Goal: Contribute content: Contribute content

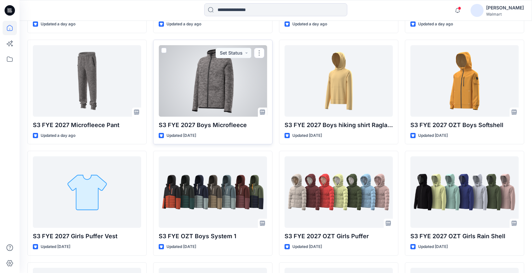
scroll to position [399, 0]
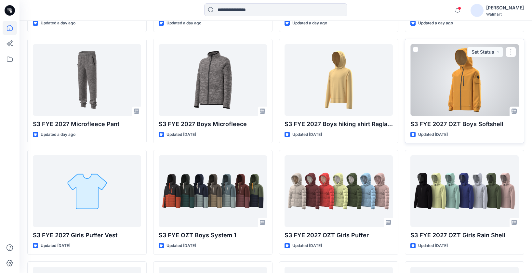
click at [460, 97] on div at bounding box center [464, 79] width 108 height 71
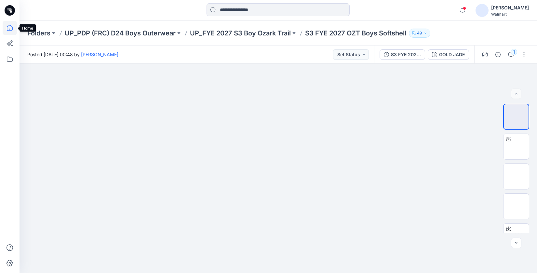
click at [9, 28] on icon at bounding box center [10, 28] width 14 height 14
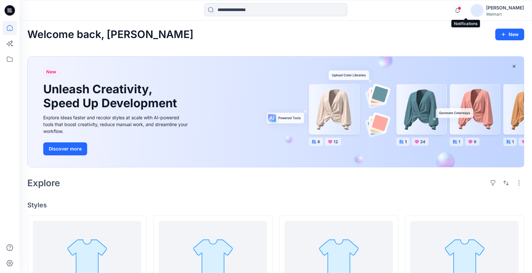
click at [461, 9] on span at bounding box center [459, 8] width 3 height 4
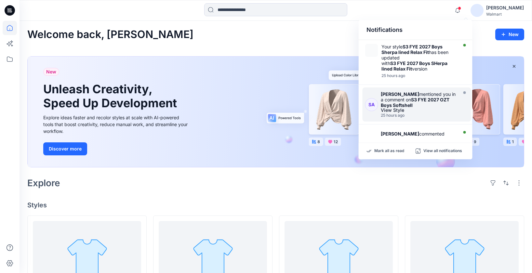
click at [430, 108] on div "View Style" at bounding box center [418, 110] width 75 height 5
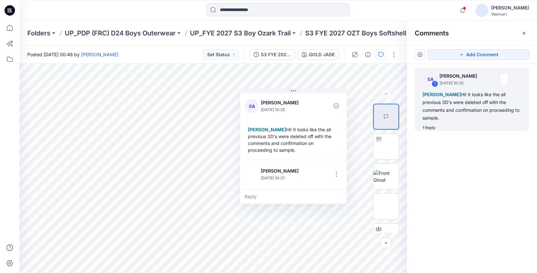
click at [472, 169] on div "SA 1 Sarah An September 25, 2025 10:25 Eliana Fermin Hi! It looks like the all …" at bounding box center [472, 156] width 130 height 185
click at [280, 196] on div "Reply" at bounding box center [293, 196] width 107 height 14
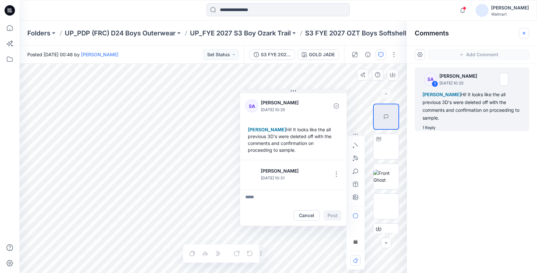
click at [524, 32] on icon "button" at bounding box center [523, 33] width 3 height 3
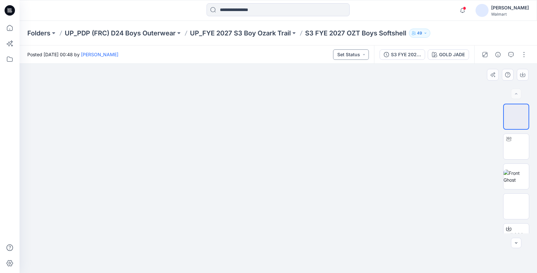
click at [365, 53] on button "Set Status" at bounding box center [351, 54] width 36 height 10
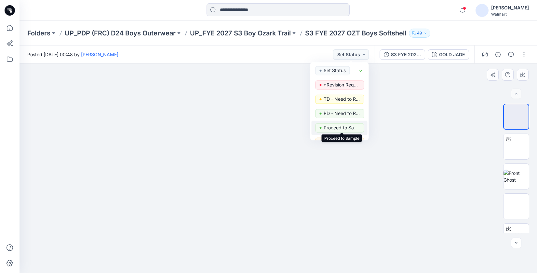
click at [345, 128] on p "Proceed to Sample" at bounding box center [341, 127] width 36 height 8
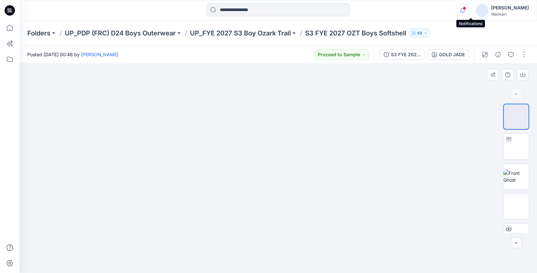
click at [468, 10] on icon "button" at bounding box center [462, 10] width 12 height 13
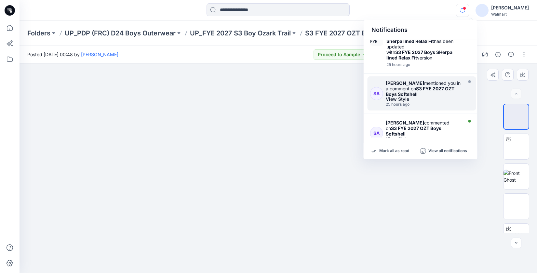
scroll to position [24, 0]
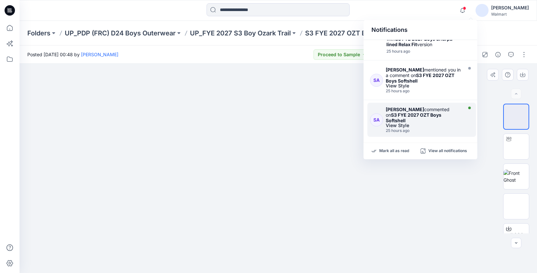
click at [420, 115] on strong "S3 FYE 2027 OZT Boys Softshell" at bounding box center [413, 117] width 56 height 11
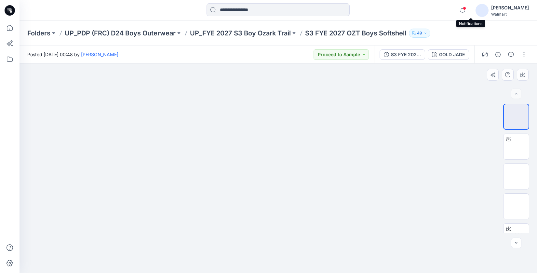
click at [466, 8] on span at bounding box center [463, 8] width 3 height 4
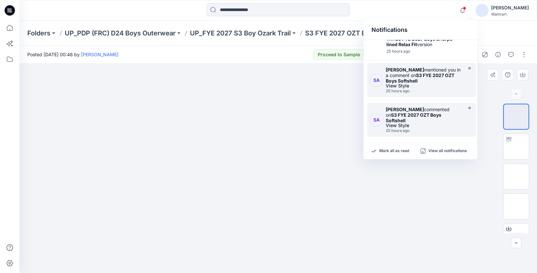
click at [441, 88] on div "Sarah An mentioned you in a comment on S3 FYE 2027 OZT Boys Softshell View Styl…" at bounding box center [424, 80] width 79 height 26
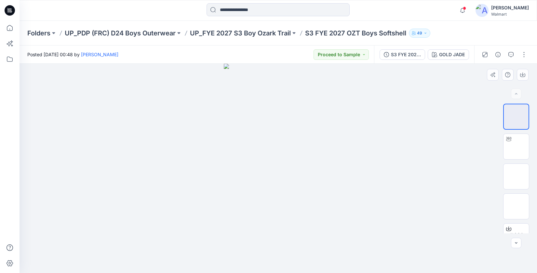
click at [442, 14] on div "Notifications Your style S3 FYE 2027 Boys Sherpa lined Relax Fit has been updat…" at bounding box center [277, 10] width 517 height 14
click at [468, 10] on icon "button" at bounding box center [462, 10] width 12 height 13
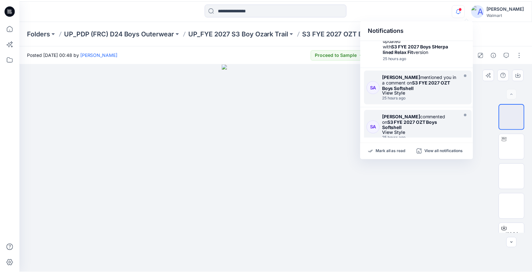
scroll to position [17, 0]
click at [429, 97] on div "25 hours ago" at bounding box center [422, 98] width 75 height 5
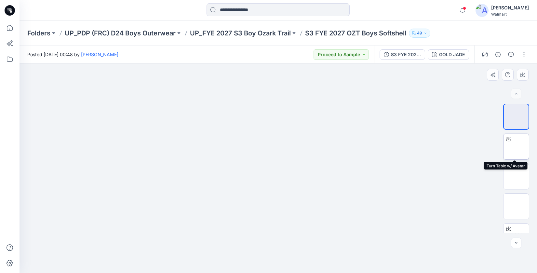
click at [516, 147] on img at bounding box center [516, 147] width 0 height 0
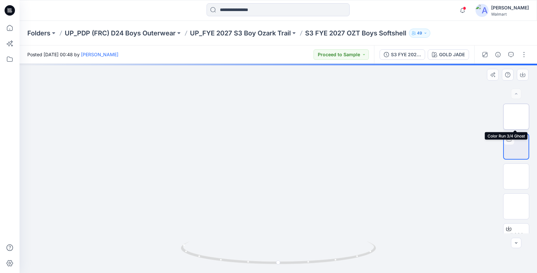
click at [516, 117] on img at bounding box center [516, 117] width 0 height 0
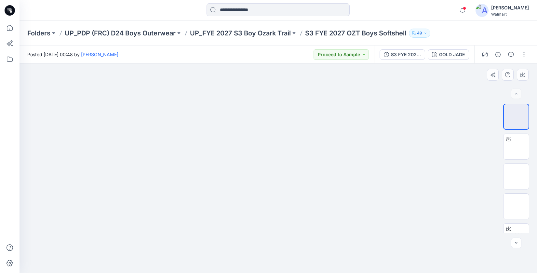
drag, startPoint x: 323, startPoint y: 201, endPoint x: 214, endPoint y: 202, distance: 109.5
click at [214, 202] on div at bounding box center [277, 168] width 517 height 209
click at [516, 147] on img at bounding box center [516, 147] width 0 height 0
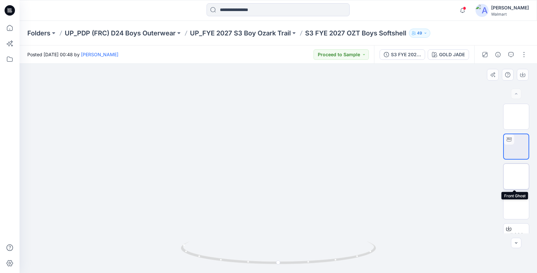
click at [516, 176] on img at bounding box center [516, 176] width 0 height 0
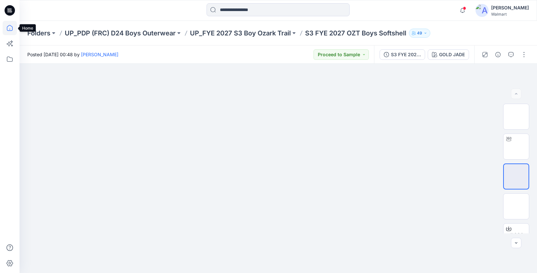
click at [8, 29] on icon at bounding box center [10, 28] width 14 height 14
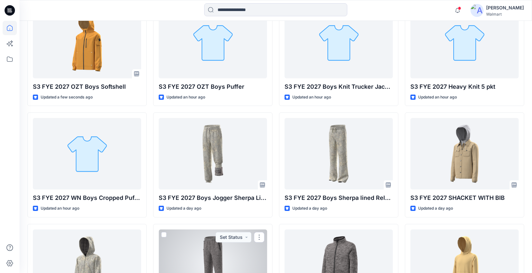
scroll to position [157, 0]
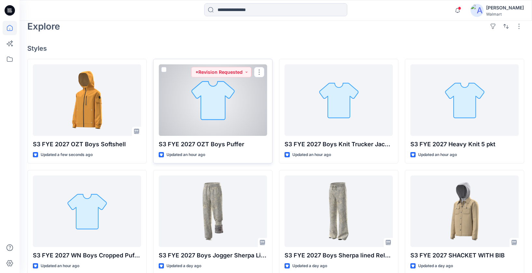
click at [230, 118] on div at bounding box center [213, 99] width 108 height 71
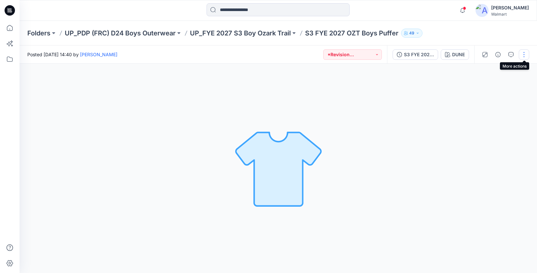
click at [523, 54] on button "button" at bounding box center [523, 54] width 10 height 10
click at [490, 88] on button "Edit" at bounding box center [496, 88] width 60 height 12
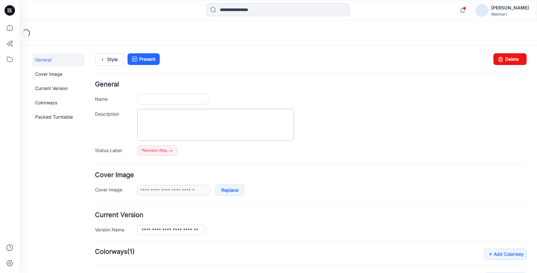
type input "**********"
type input "****"
type input "**********"
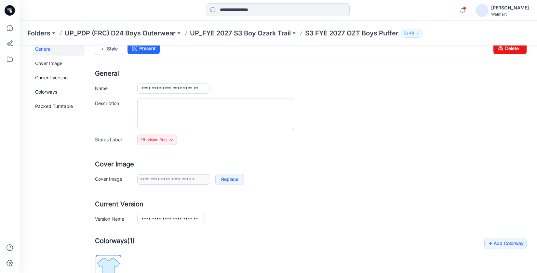
scroll to position [150, 0]
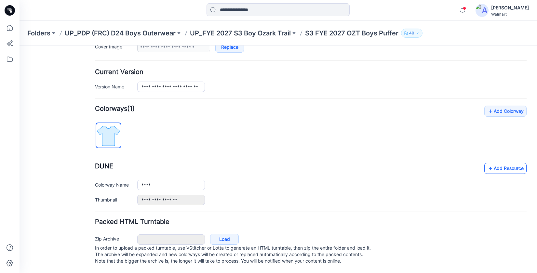
click at [491, 163] on link "Add Resource" at bounding box center [505, 168] width 42 height 11
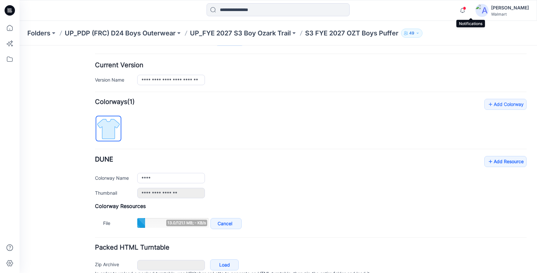
click at [466, 9] on span at bounding box center [463, 8] width 3 height 4
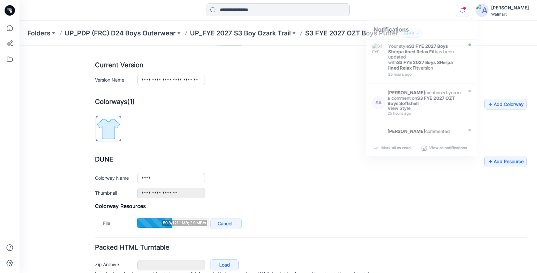
click at [284, 98] on form "**********" at bounding box center [310, 111] width 431 height 361
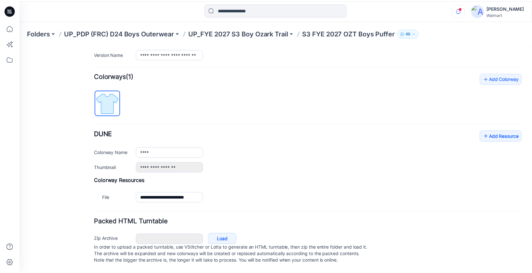
scroll to position [0, 0]
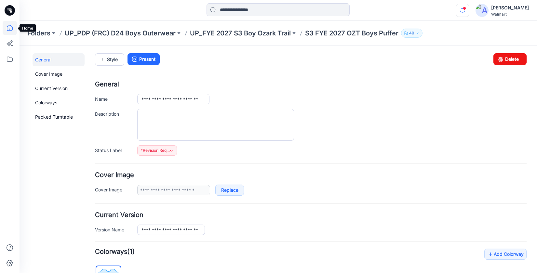
click at [11, 27] on icon at bounding box center [10, 28] width 14 height 14
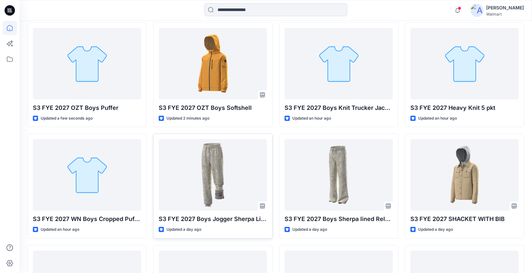
scroll to position [194, 0]
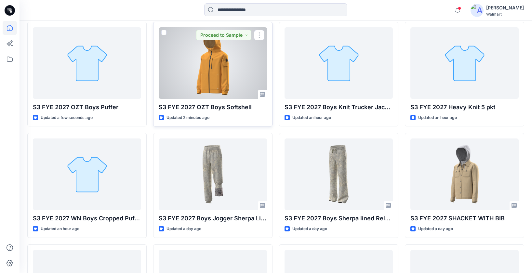
click at [211, 83] on div at bounding box center [213, 62] width 108 height 71
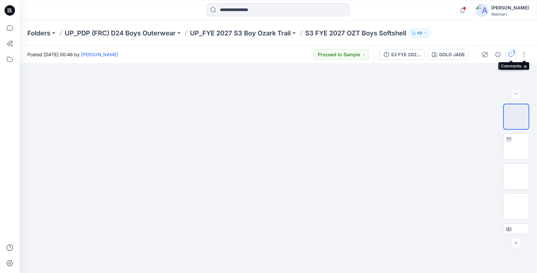
click at [514, 52] on div "1" at bounding box center [513, 52] width 6 height 6
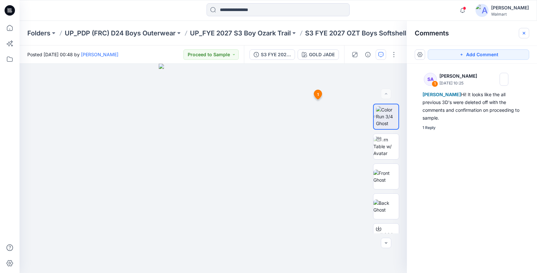
click at [524, 32] on icon "button" at bounding box center [523, 33] width 2 height 2
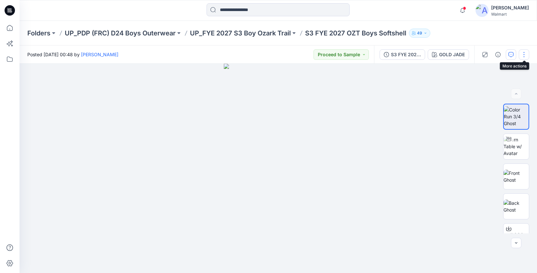
click at [524, 53] on button "button" at bounding box center [523, 54] width 10 height 10
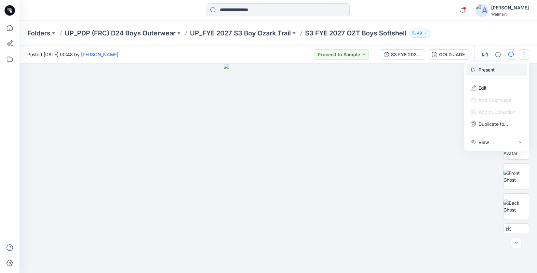
click at [492, 69] on p "Present" at bounding box center [486, 69] width 16 height 7
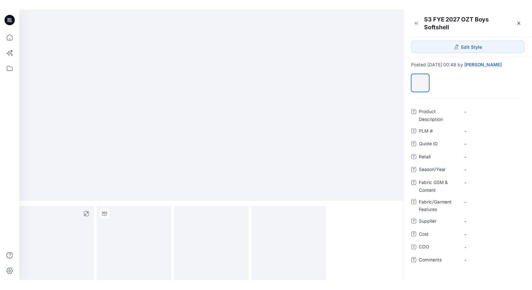
scroll to position [3, 0]
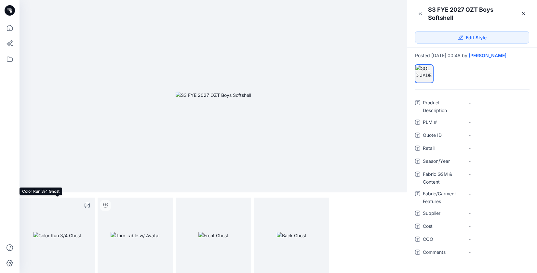
click at [49, 239] on img at bounding box center [57, 235] width 48 height 7
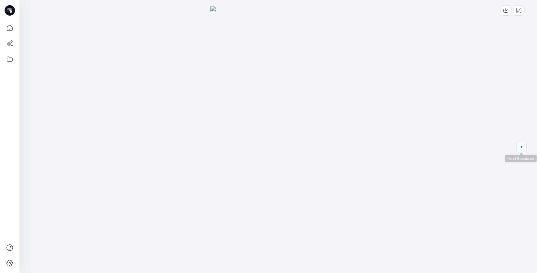
click at [521, 148] on icon "next" at bounding box center [520, 146] width 5 height 5
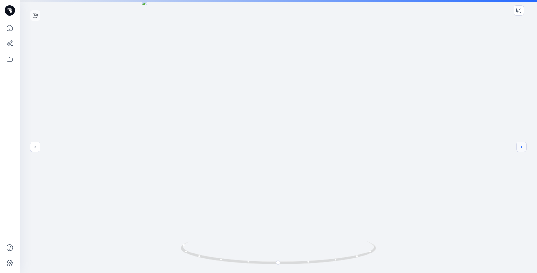
click at [521, 148] on icon "next" at bounding box center [520, 146] width 5 height 5
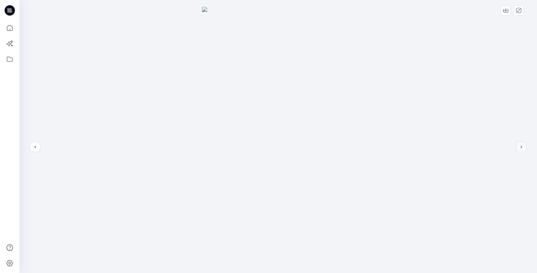
click at [521, 148] on icon "next" at bounding box center [520, 146] width 5 height 5
click at [521, 148] on div at bounding box center [277, 136] width 517 height 273
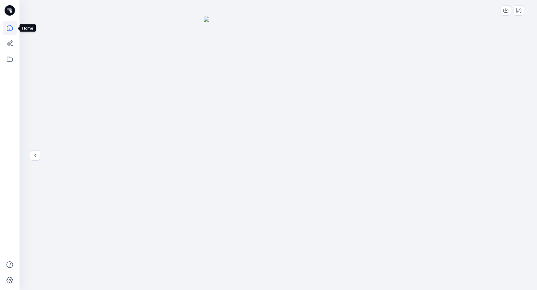
click at [11, 27] on icon at bounding box center [10, 28] width 14 height 14
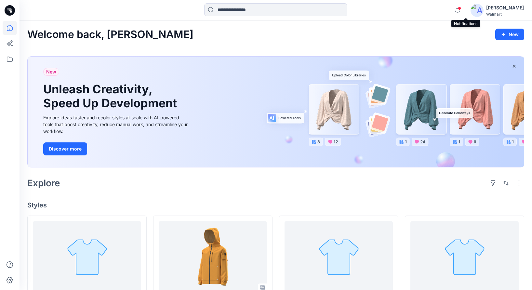
click at [461, 8] on span at bounding box center [459, 8] width 3 height 4
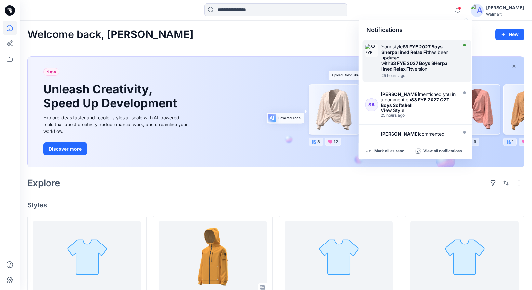
click at [436, 51] on div "Your style S3 FYE 2027 Boys Sherpa lined Relax Fit has been updated with S3 FYE…" at bounding box center [418, 58] width 75 height 28
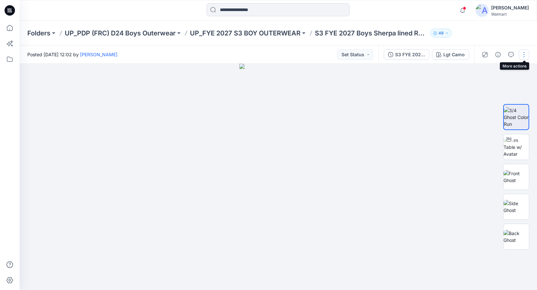
click at [525, 54] on button "button" at bounding box center [523, 54] width 10 height 10
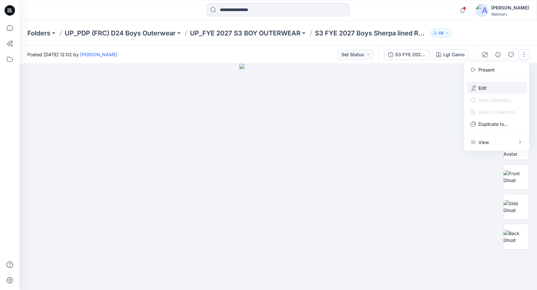
click at [476, 89] on button "Edit" at bounding box center [496, 88] width 60 height 12
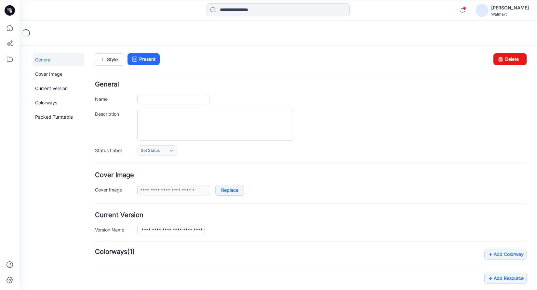
type input "**********"
type input "********"
type input "**********"
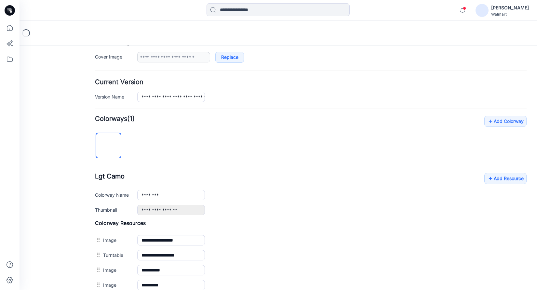
scroll to position [225, 0]
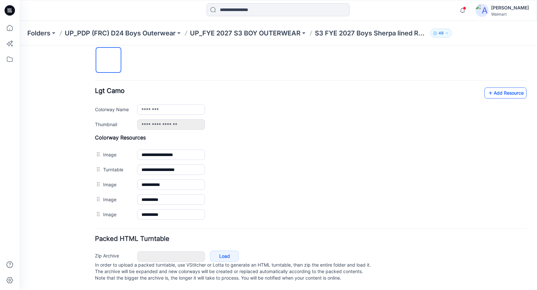
click at [502, 87] on link "Add Resource" at bounding box center [505, 92] width 42 height 11
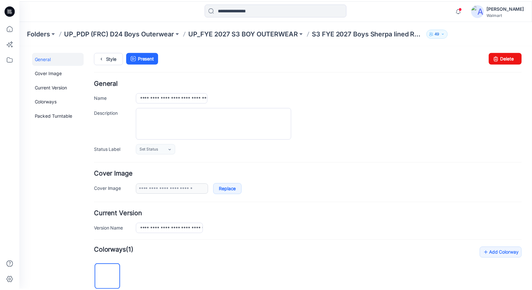
scroll to position [0, 0]
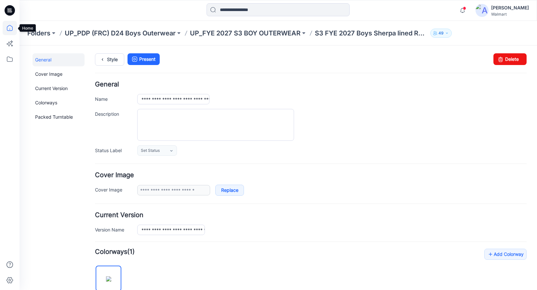
click at [8, 28] on icon at bounding box center [10, 28] width 14 height 14
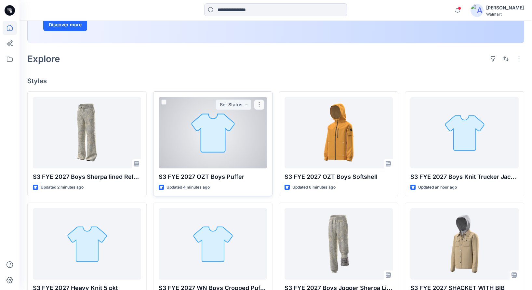
scroll to position [134, 0]
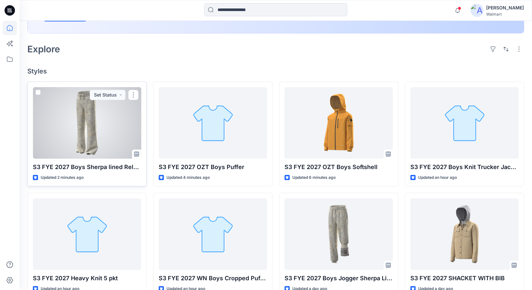
click at [102, 134] on div at bounding box center [87, 122] width 108 height 71
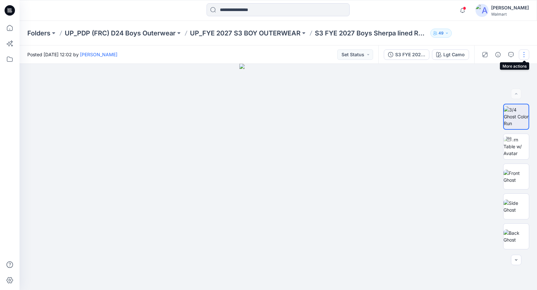
click at [525, 55] on button "button" at bounding box center [523, 54] width 10 height 10
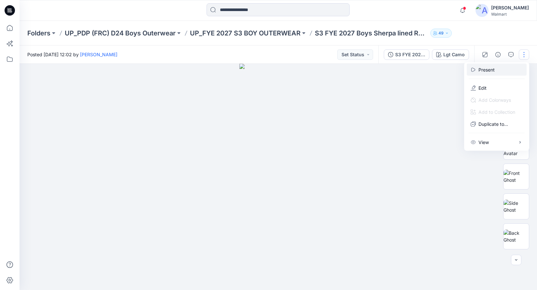
click at [484, 70] on p "Present" at bounding box center [486, 69] width 16 height 7
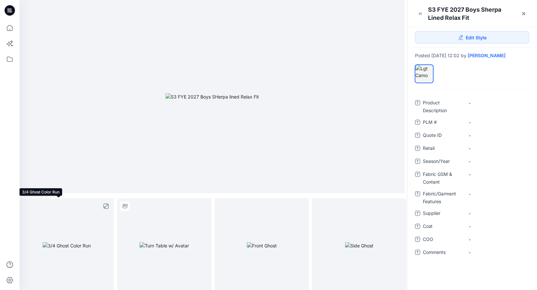
click at [78, 244] on img at bounding box center [67, 245] width 48 height 7
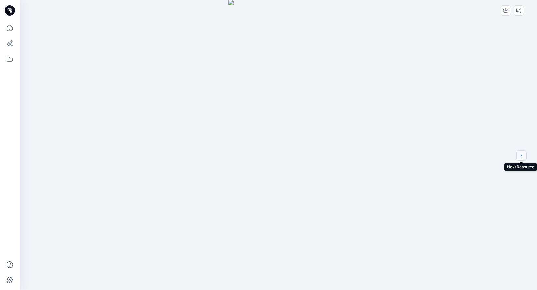
click at [521, 154] on icon "next" at bounding box center [520, 155] width 5 height 5
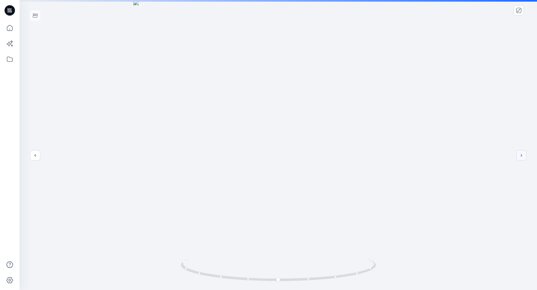
click at [521, 154] on icon "next" at bounding box center [520, 155] width 5 height 5
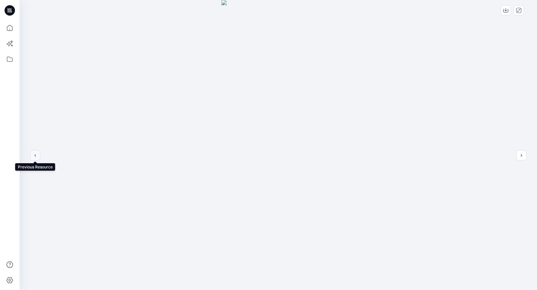
click at [30, 157] on button "previous" at bounding box center [35, 155] width 10 height 10
click at [524, 159] on button "next" at bounding box center [521, 155] width 10 height 10
click at [524, 156] on button "next" at bounding box center [521, 155] width 10 height 10
click at [524, 156] on div at bounding box center [277, 145] width 517 height 290
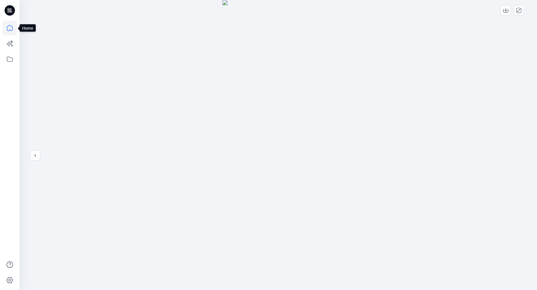
click at [8, 27] on icon at bounding box center [10, 28] width 14 height 14
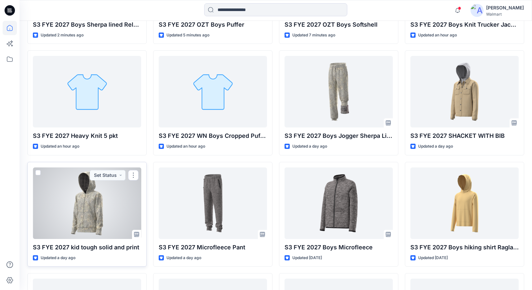
scroll to position [89, 0]
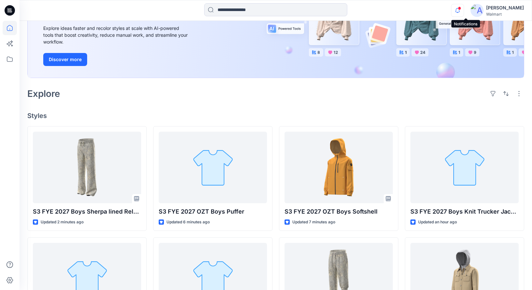
click at [458, 12] on icon "button" at bounding box center [457, 12] width 2 height 1
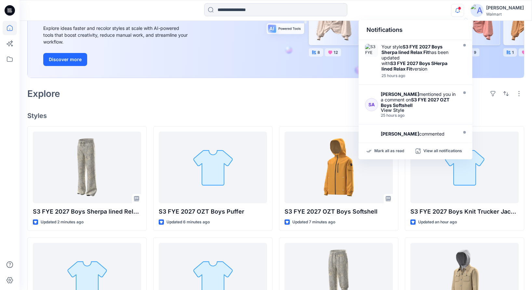
click at [463, 9] on icon "button" at bounding box center [457, 10] width 12 height 13
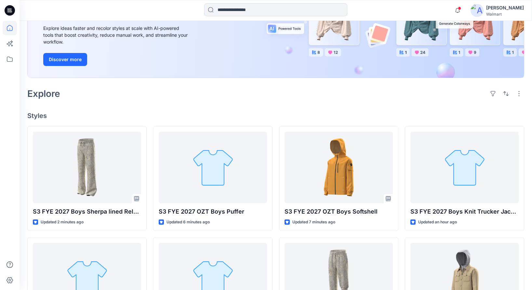
click at [461, 9] on span at bounding box center [459, 8] width 3 height 4
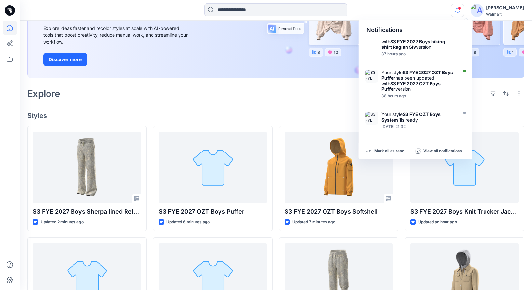
scroll to position [312, 0]
click at [436, 151] on p "View all notifications" at bounding box center [442, 151] width 39 height 6
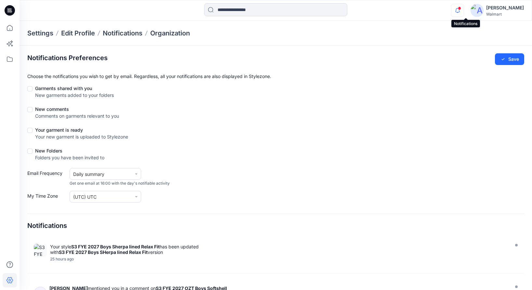
click at [463, 10] on icon "button" at bounding box center [457, 10] width 12 height 13
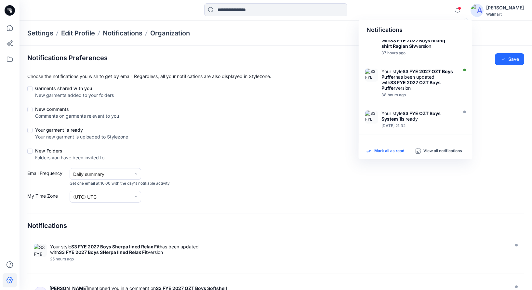
click at [391, 151] on p "Mark all as read" at bounding box center [389, 151] width 30 height 6
click at [333, 127] on div "Your garment is ready Your new garment is uploaded to Stylezone" at bounding box center [275, 134] width 497 height 16
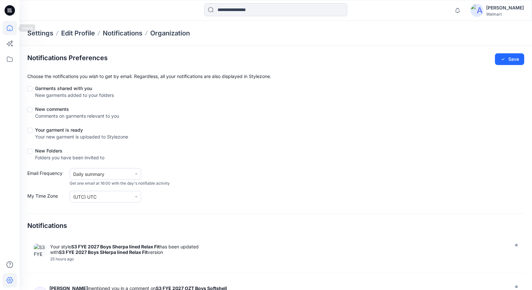
click at [7, 29] on icon at bounding box center [10, 28] width 6 height 6
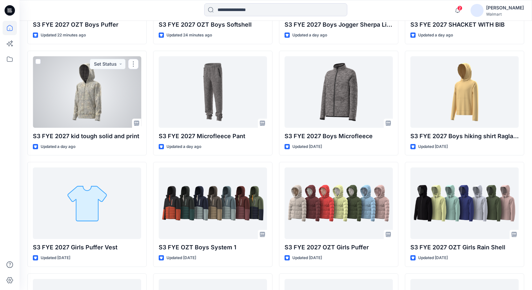
scroll to position [392, 0]
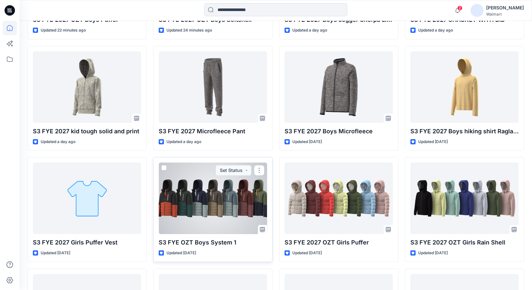
click at [235, 205] on div at bounding box center [213, 197] width 108 height 71
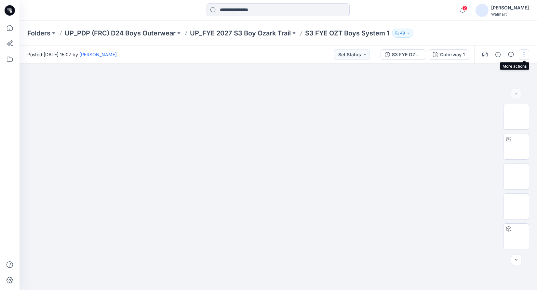
click at [524, 55] on button "button" at bounding box center [523, 54] width 10 height 10
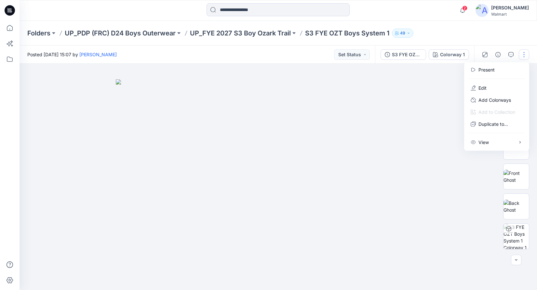
click at [472, 227] on div at bounding box center [277, 177] width 517 height 226
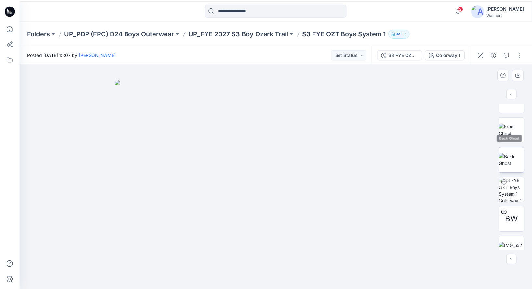
scroll to position [89, 0]
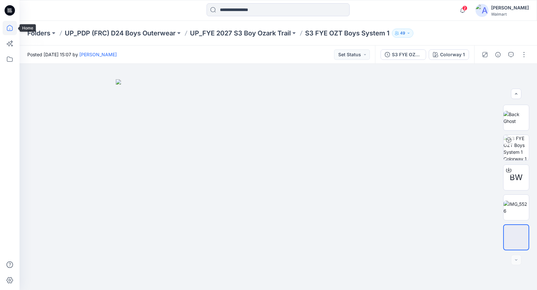
click at [10, 29] on icon at bounding box center [10, 28] width 14 height 14
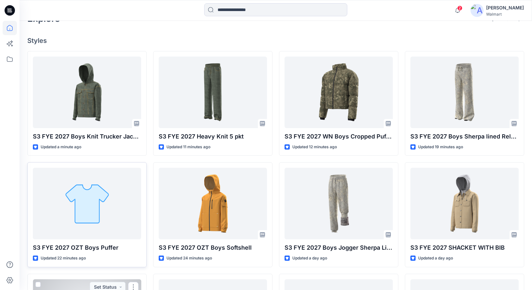
scroll to position [162, 0]
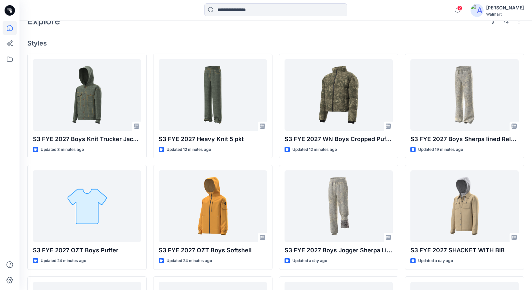
click at [462, 7] on span "2" at bounding box center [459, 8] width 5 height 5
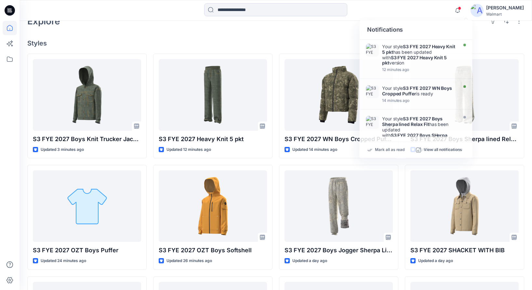
click at [420, 4] on div "Notifications Your style S3 FYE 2027 Heavy Knit 5 pkt has been updated with S3 …" at bounding box center [275, 10] width 512 height 14
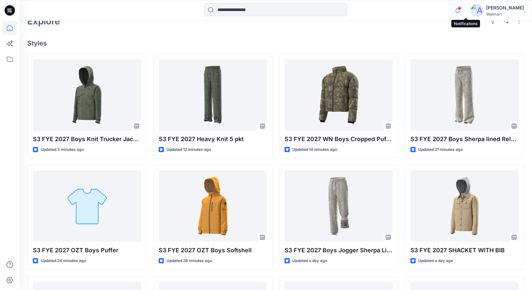
click at [463, 10] on icon "button" at bounding box center [457, 10] width 12 height 13
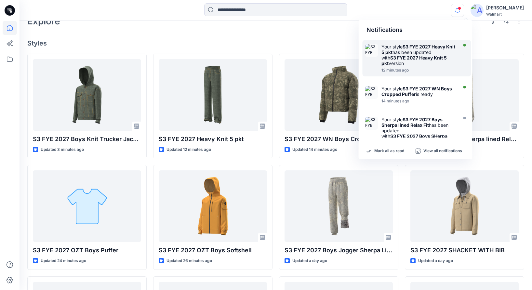
click at [399, 61] on div "Your style S3 FYE 2027 Heavy Knit 5 pkt has been updated with S3 FYE 2027 Heavy…" at bounding box center [418, 55] width 75 height 22
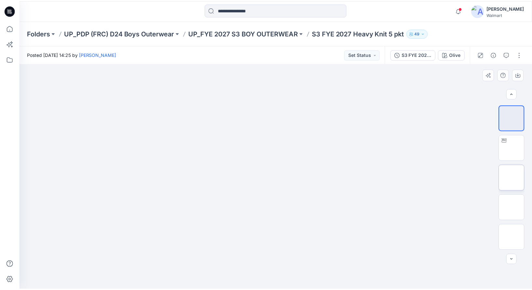
scroll to position [29, 0]
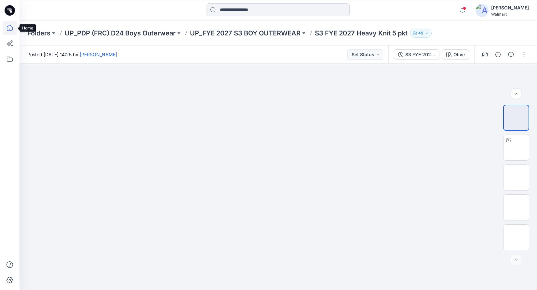
click at [7, 27] on icon at bounding box center [10, 28] width 6 height 6
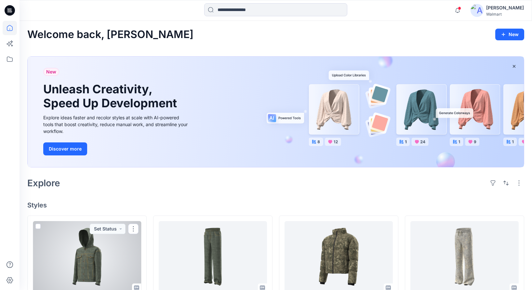
click at [97, 253] on div at bounding box center [87, 256] width 108 height 71
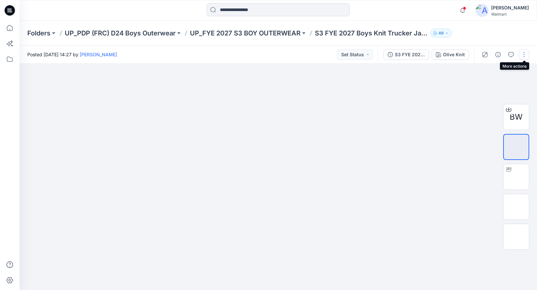
click at [525, 52] on button "button" at bounding box center [523, 54] width 10 height 10
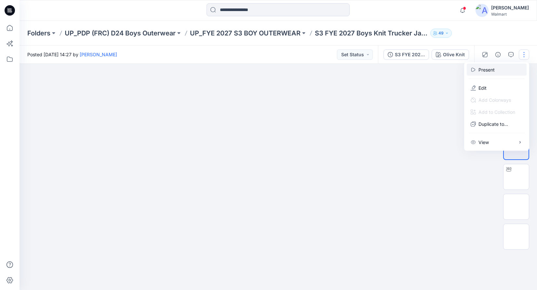
click at [493, 65] on button "Present" at bounding box center [496, 70] width 60 height 12
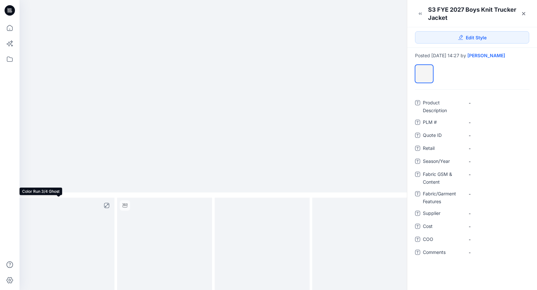
click at [67, 245] on img at bounding box center [67, 245] width 0 height 0
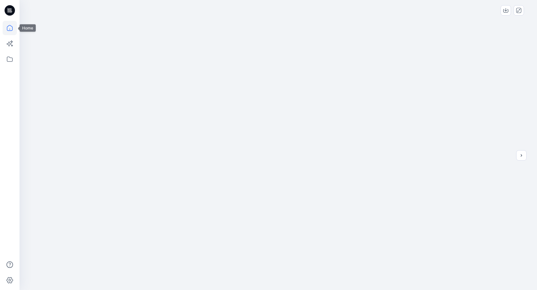
click at [10, 26] on icon at bounding box center [10, 28] width 14 height 14
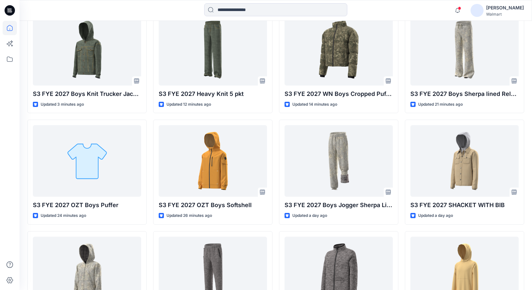
scroll to position [115, 0]
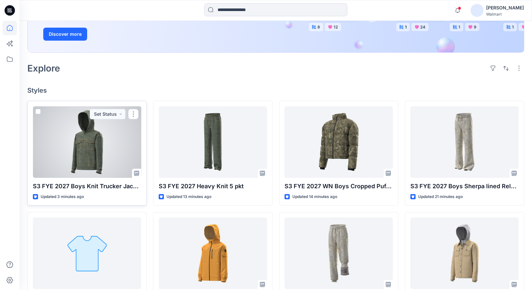
click at [84, 138] on div at bounding box center [87, 141] width 108 height 71
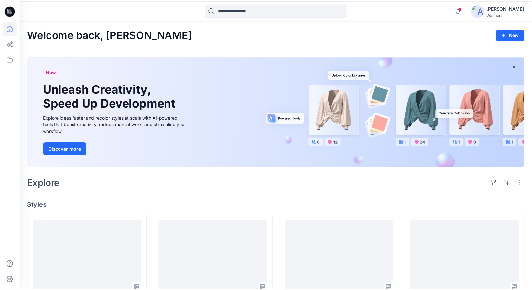
scroll to position [115, 0]
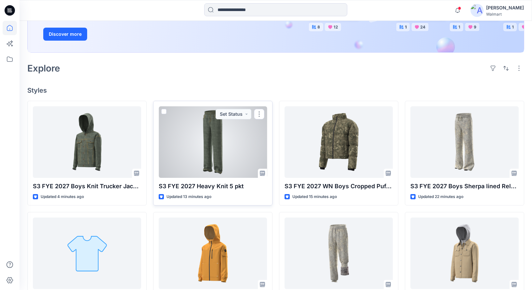
click at [220, 132] on div at bounding box center [213, 141] width 108 height 71
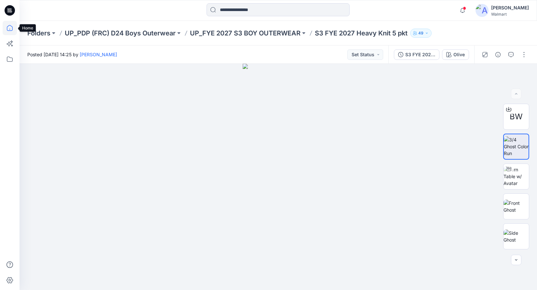
click at [10, 28] on icon at bounding box center [10, 28] width 14 height 14
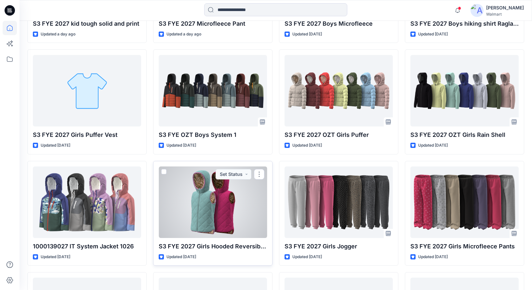
scroll to position [508, 0]
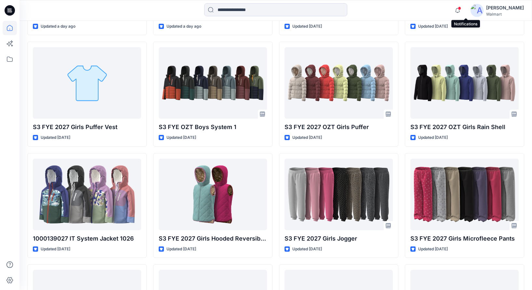
click at [461, 7] on div at bounding box center [456, 6] width 10 height 4
click at [152, 138] on div "S3 FYE 2027 Boys Knit Trucker Jacket Updated 4 minutes ago S3 FYE 2027 OZT Boys…" at bounding box center [275, 205] width 497 height 995
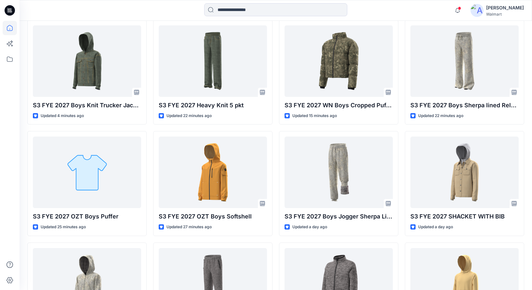
scroll to position [211, 0]
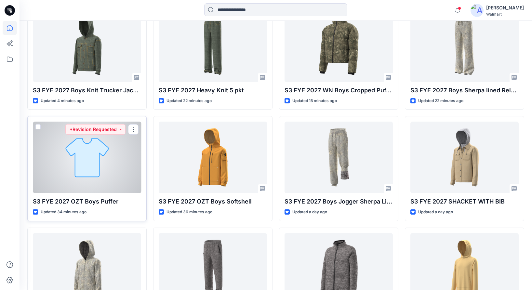
click at [115, 166] on div at bounding box center [87, 157] width 108 height 71
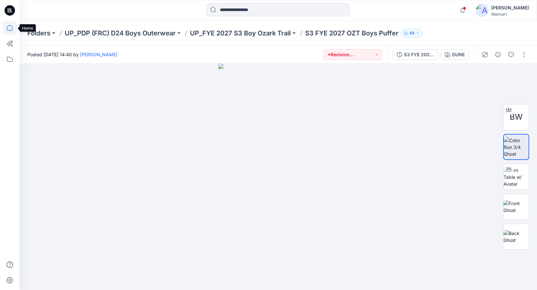
click at [11, 28] on icon at bounding box center [10, 28] width 14 height 14
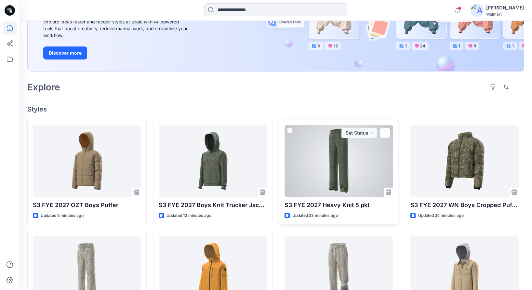
scroll to position [107, 0]
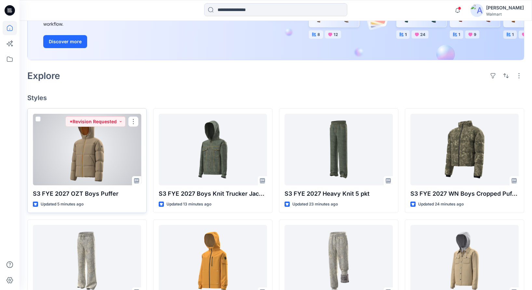
click at [68, 170] on div at bounding box center [87, 149] width 108 height 71
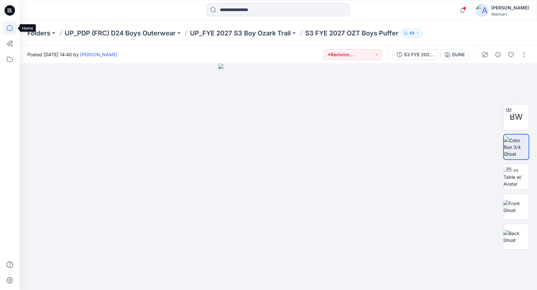
click at [10, 29] on icon at bounding box center [10, 28] width 14 height 14
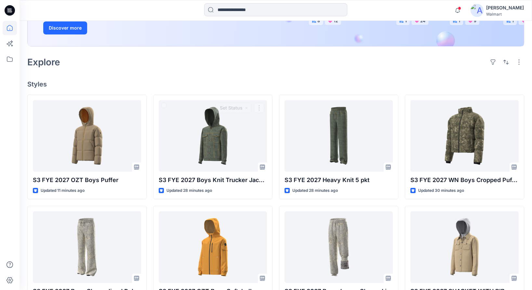
scroll to position [123, 0]
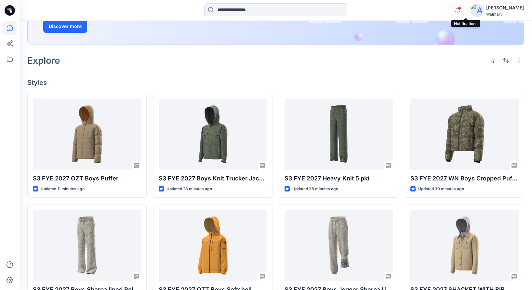
click at [463, 12] on icon "button" at bounding box center [457, 10] width 12 height 13
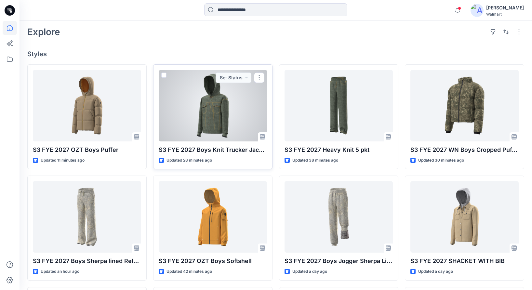
scroll to position [155, 0]
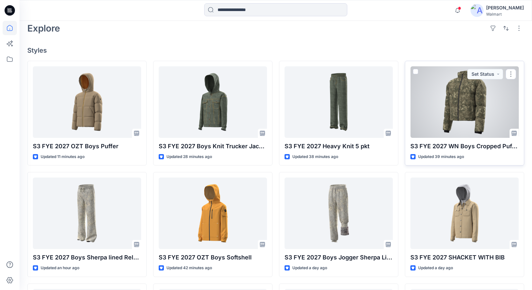
click at [482, 120] on div at bounding box center [464, 101] width 108 height 71
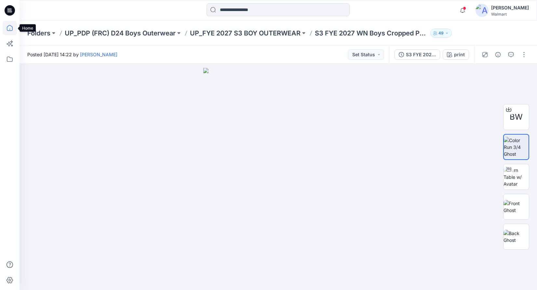
click at [10, 28] on icon at bounding box center [10, 28] width 14 height 14
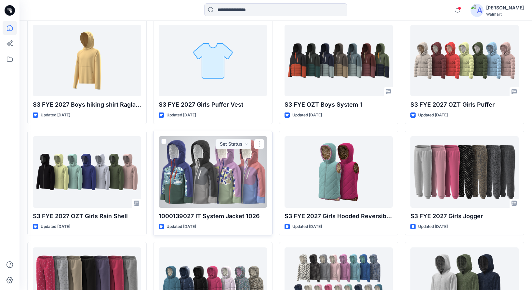
scroll to position [518, 0]
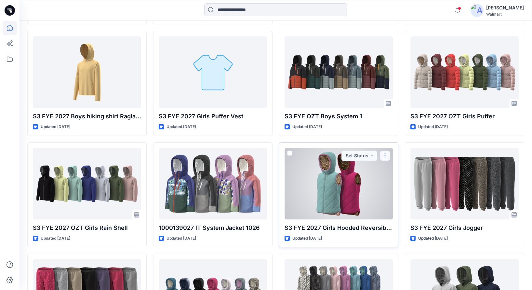
click at [387, 155] on button "button" at bounding box center [385, 155] width 10 height 10
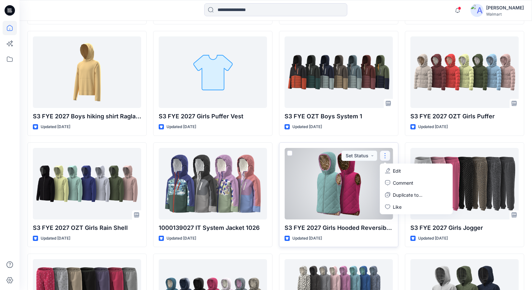
click at [404, 173] on button "Edit" at bounding box center [416, 171] width 70 height 12
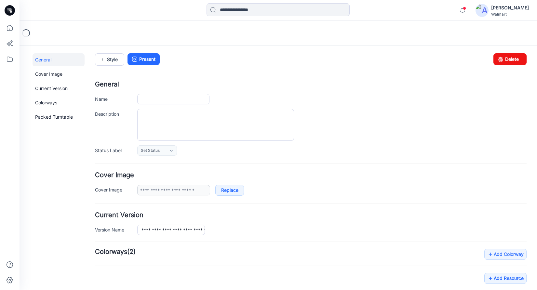
type input "**********"
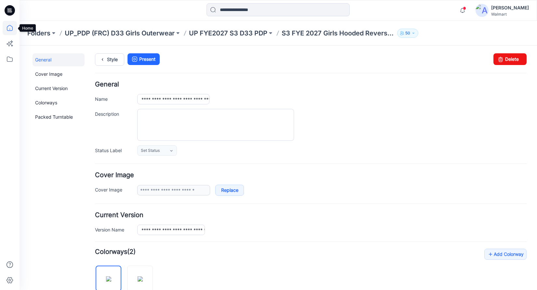
click at [11, 30] on icon at bounding box center [10, 28] width 14 height 14
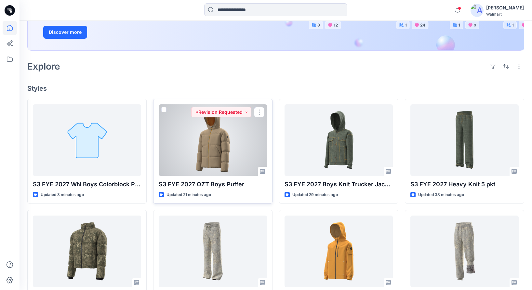
scroll to position [117, 0]
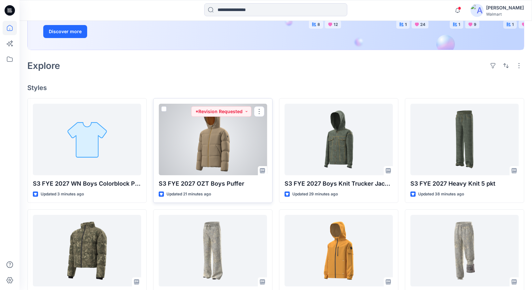
click at [210, 149] on div at bounding box center [213, 139] width 108 height 71
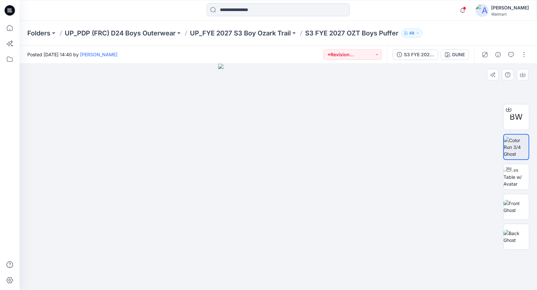
click at [396, 101] on div at bounding box center [277, 177] width 517 height 226
click at [510, 211] on img at bounding box center [515, 207] width 25 height 14
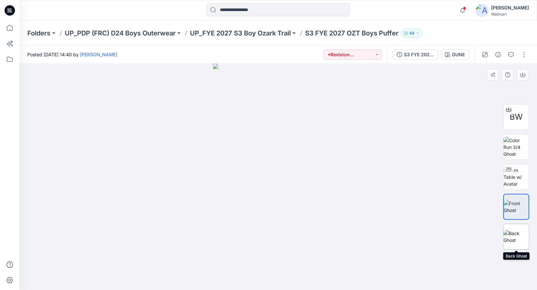
click at [513, 241] on img at bounding box center [515, 237] width 25 height 14
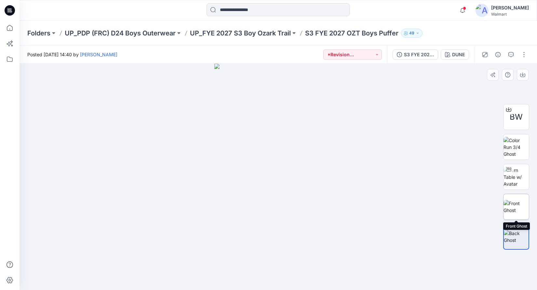
click at [522, 207] on img at bounding box center [515, 207] width 25 height 14
click at [524, 174] on img at bounding box center [515, 177] width 25 height 20
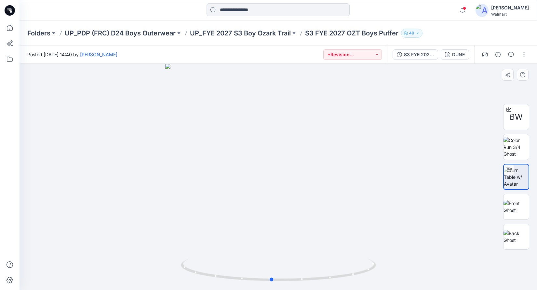
drag, startPoint x: 409, startPoint y: 232, endPoint x: 212, endPoint y: 249, distance: 197.3
click at [212, 249] on div at bounding box center [277, 177] width 517 height 226
click at [515, 149] on img at bounding box center [515, 147] width 25 height 20
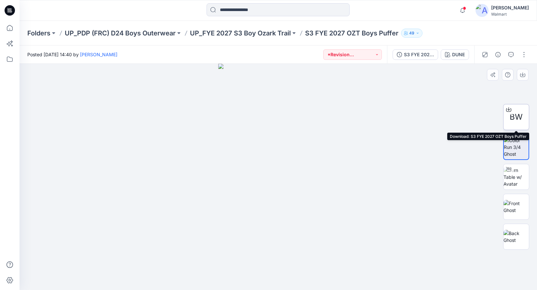
click at [518, 122] on span "BW" at bounding box center [515, 117] width 13 height 12
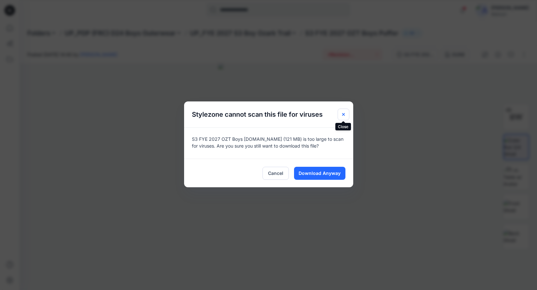
click at [347, 115] on button "Close" at bounding box center [343, 115] width 12 height 12
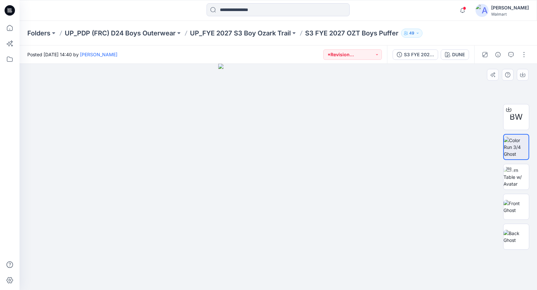
click at [452, 190] on div at bounding box center [277, 177] width 517 height 226
click at [524, 52] on button "button" at bounding box center [523, 54] width 10 height 10
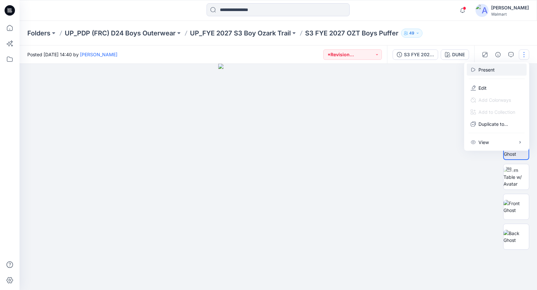
click at [487, 69] on p "Present" at bounding box center [486, 69] width 16 height 7
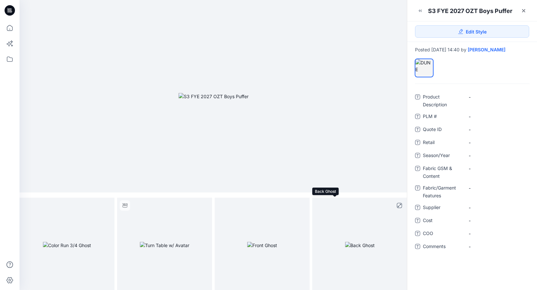
click at [345, 242] on img at bounding box center [360, 245] width 30 height 7
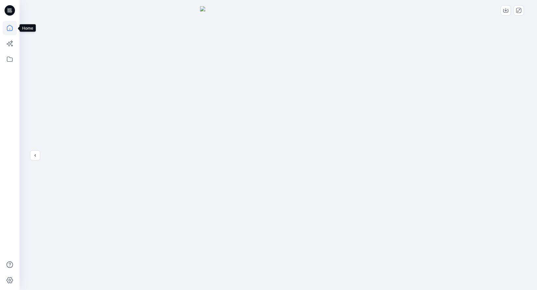
click at [8, 27] on icon at bounding box center [10, 28] width 14 height 14
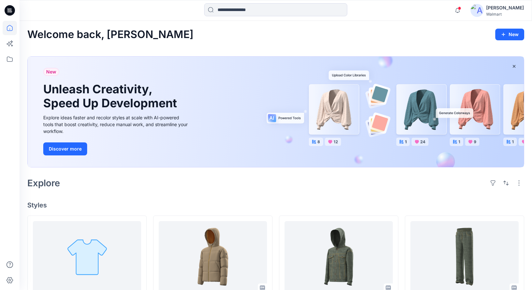
click at [239, 179] on div "Explore" at bounding box center [275, 183] width 497 height 16
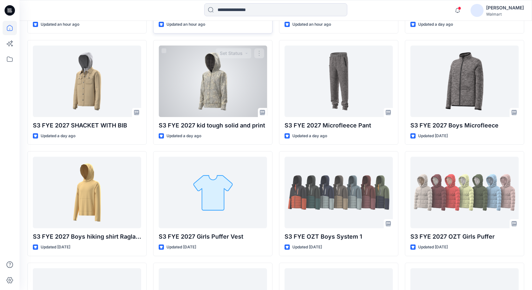
scroll to position [454, 0]
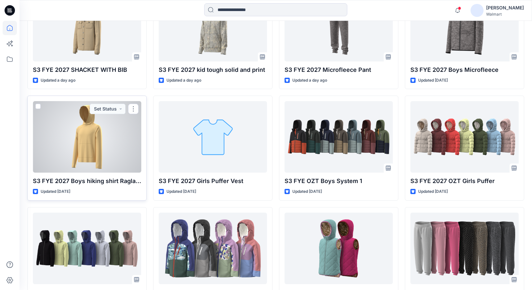
click at [105, 149] on div at bounding box center [87, 136] width 108 height 71
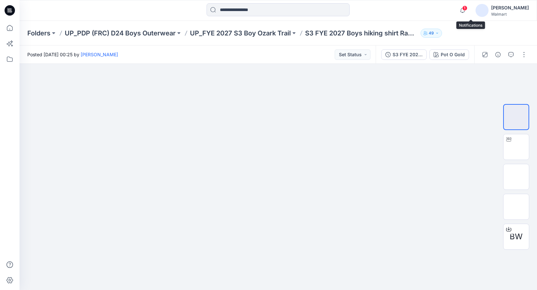
click at [467, 8] on span "1" at bounding box center [464, 8] width 5 height 5
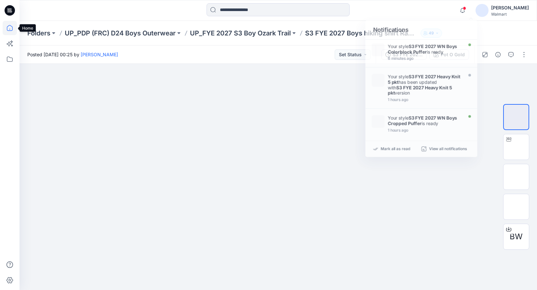
click at [9, 27] on icon at bounding box center [10, 28] width 14 height 14
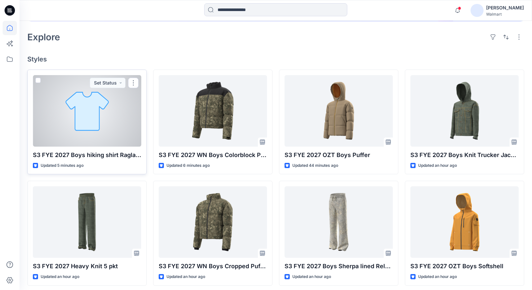
scroll to position [149, 0]
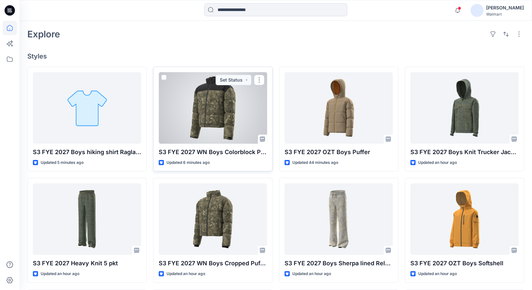
click at [214, 123] on div at bounding box center [213, 107] width 108 height 71
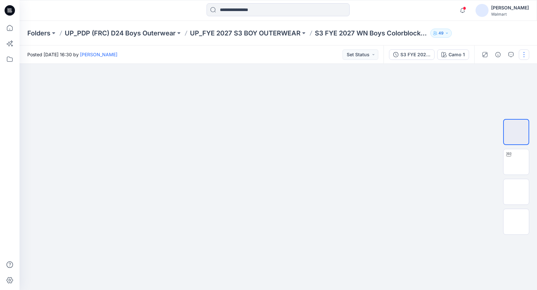
click at [524, 56] on button "button" at bounding box center [523, 54] width 10 height 10
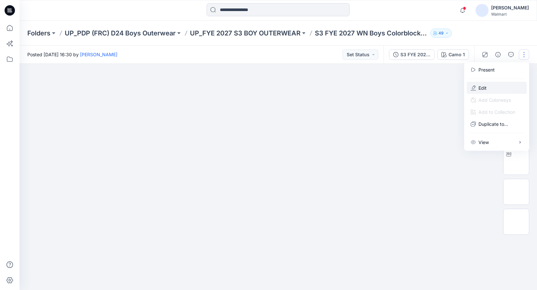
click at [478, 89] on p "Edit" at bounding box center [482, 87] width 8 height 7
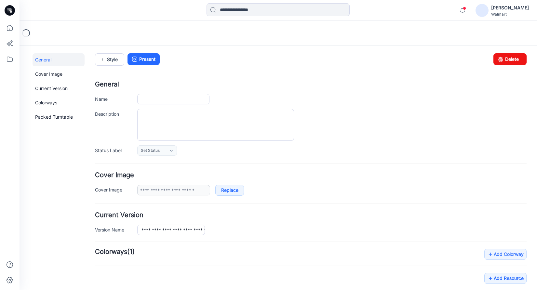
type input "**********"
type input "******"
type input "**********"
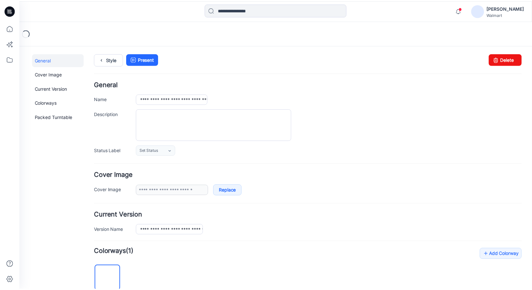
scroll to position [210, 0]
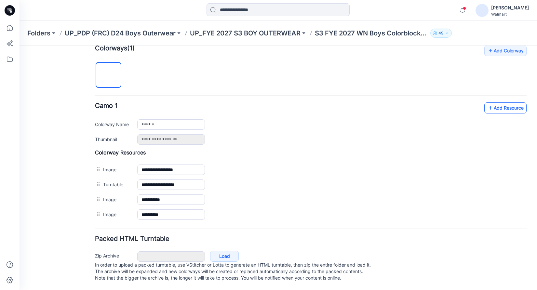
click at [492, 106] on link "Add Resource" at bounding box center [505, 107] width 42 height 11
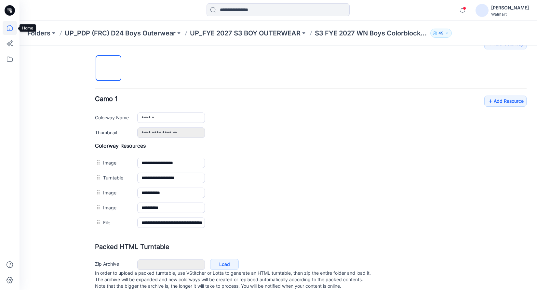
click at [8, 28] on icon at bounding box center [10, 28] width 14 height 14
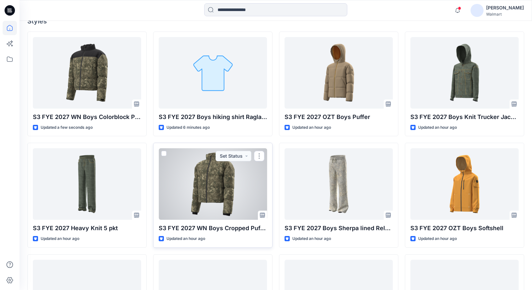
scroll to position [177, 0]
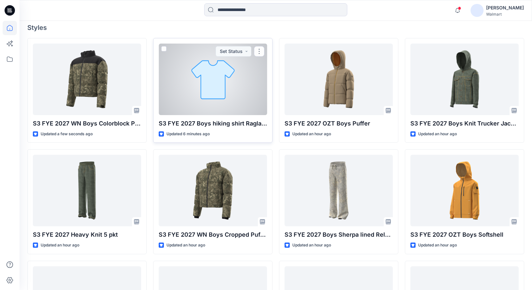
click at [217, 87] on div at bounding box center [213, 79] width 108 height 71
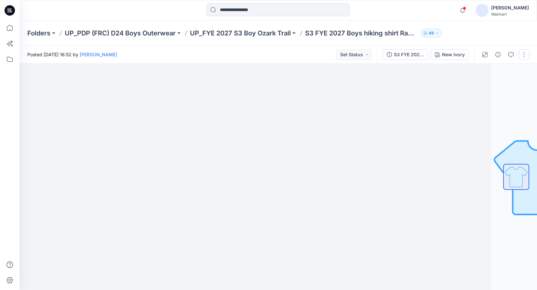
click at [526, 52] on button "button" at bounding box center [523, 54] width 10 height 10
click at [485, 88] on p "Edit" at bounding box center [482, 87] width 8 height 7
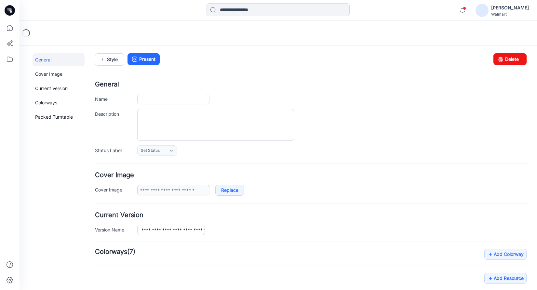
type input "**********"
type input "*********"
type input "**********"
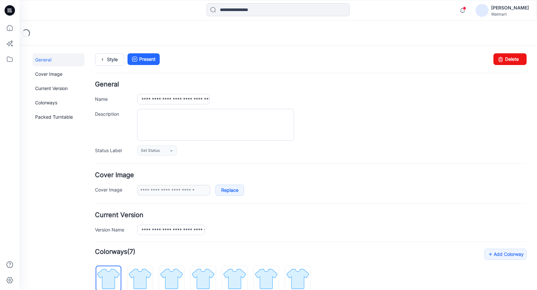
scroll to position [133, 0]
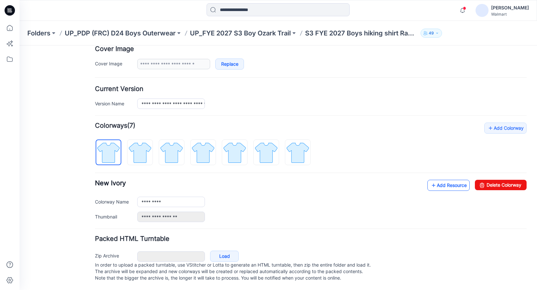
click at [443, 180] on link "Add Resource" at bounding box center [448, 185] width 42 height 11
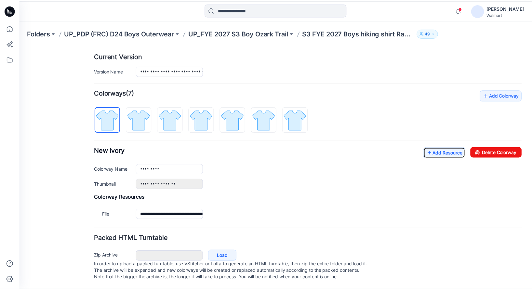
scroll to position [165, 0]
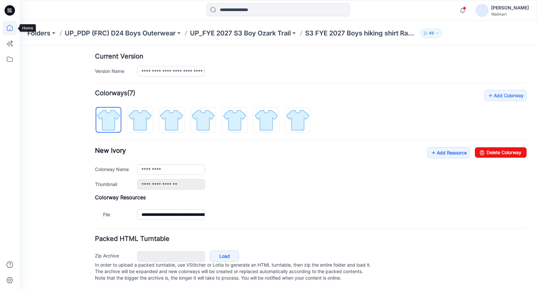
click at [10, 26] on icon at bounding box center [10, 28] width 14 height 14
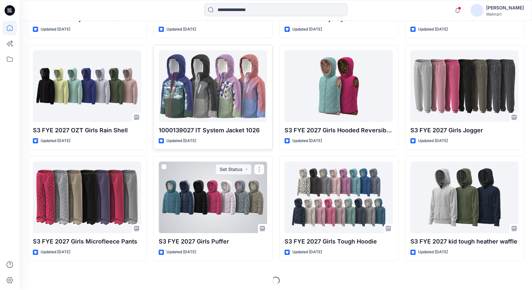
scroll to position [618, 0]
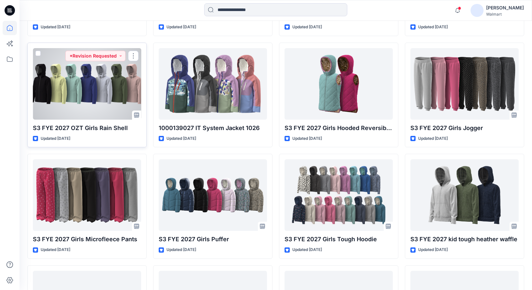
click at [110, 105] on div at bounding box center [87, 83] width 108 height 71
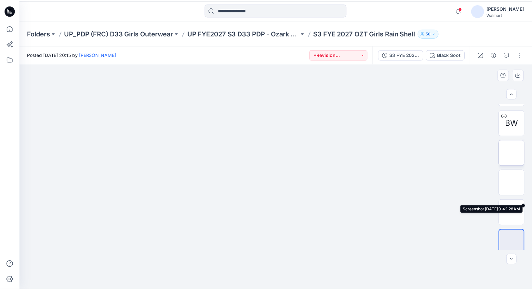
scroll to position [59, 0]
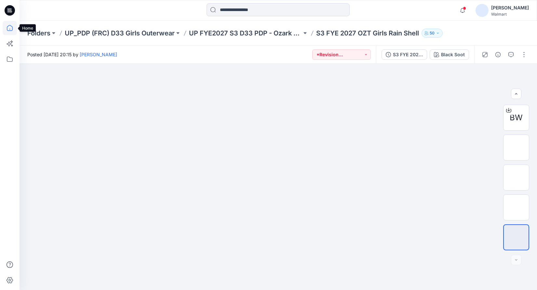
click at [9, 27] on icon at bounding box center [10, 28] width 14 height 14
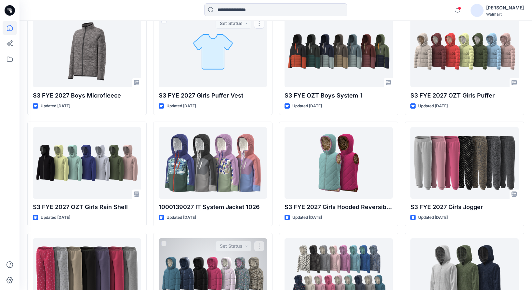
scroll to position [584, 0]
